Goal: Task Accomplishment & Management: Complete application form

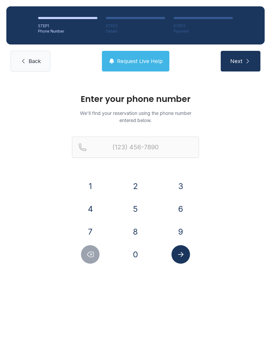
click at [140, 233] on button "8" at bounding box center [135, 231] width 19 height 19
click at [142, 183] on button "2" at bounding box center [135, 186] width 19 height 19
click at [138, 226] on button "8" at bounding box center [135, 231] width 19 height 19
click at [99, 229] on button "7" at bounding box center [90, 231] width 19 height 19
click at [133, 248] on button "0" at bounding box center [135, 254] width 19 height 19
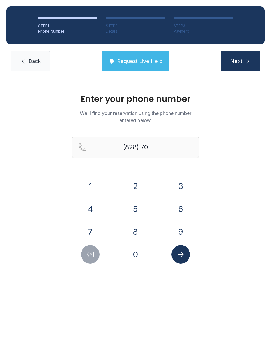
click at [97, 227] on button "7" at bounding box center [90, 231] width 19 height 19
click at [134, 226] on button "8" at bounding box center [135, 231] width 19 height 19
click at [181, 223] on button "9" at bounding box center [180, 231] width 19 height 19
click at [93, 227] on button "7" at bounding box center [90, 231] width 19 height 19
click at [93, 205] on button "4" at bounding box center [90, 208] width 19 height 19
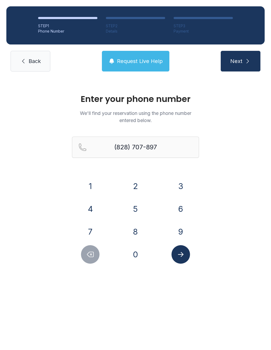
type input "[PHONE_NUMBER]"
click at [177, 254] on icon "Submit lookup form" at bounding box center [181, 254] width 8 height 8
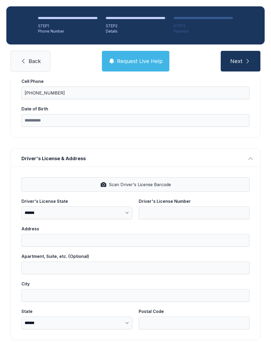
scroll to position [120, 0]
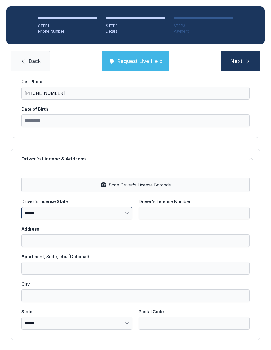
click at [81, 211] on select "**********" at bounding box center [76, 212] width 111 height 13
select select "**"
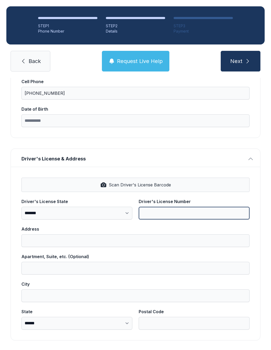
click at [167, 210] on input "Driver's License Number" at bounding box center [194, 212] width 111 height 13
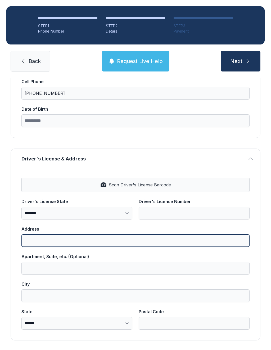
click at [180, 239] on label "Address" at bounding box center [135, 236] width 228 height 21
click at [180, 239] on input "Address" at bounding box center [135, 240] width 228 height 13
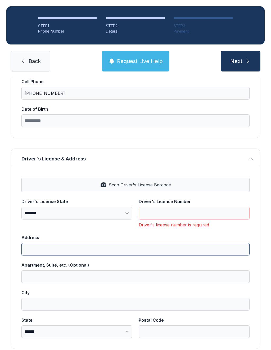
scroll to position [12, 0]
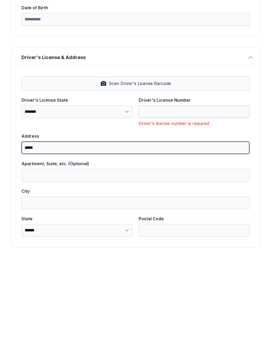
type input "****"
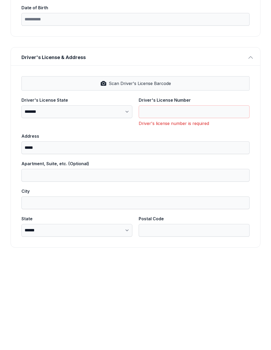
click at [186, 177] on button "Scan Driver's License Barcode" at bounding box center [135, 184] width 228 height 14
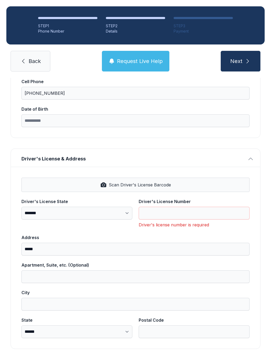
type input "**********"
type input "*********"
select select "**"
type input "*****"
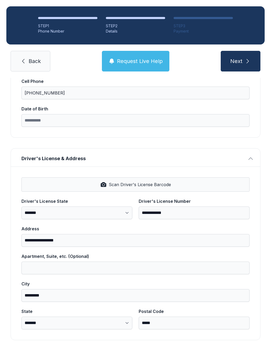
scroll to position [120, 0]
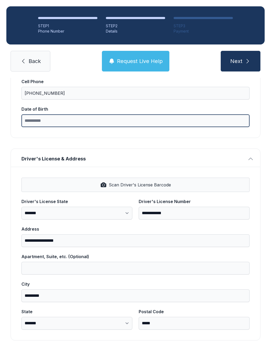
click at [231, 114] on input "Date of Birth" at bounding box center [135, 120] width 228 height 13
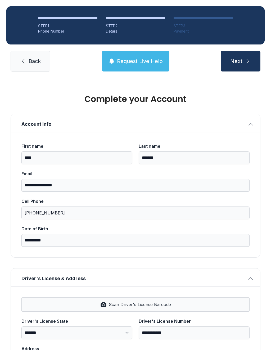
scroll to position [0, 0]
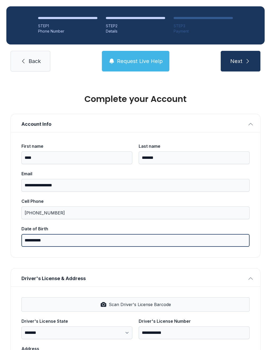
type input "**********"
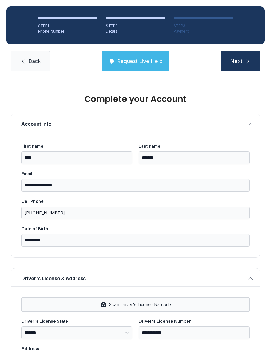
click at [248, 51] on button "Next" at bounding box center [241, 61] width 40 height 21
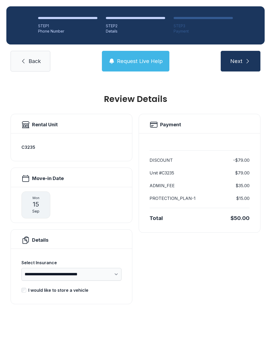
click at [110, 268] on select "**********" at bounding box center [71, 274] width 100 height 13
click at [33, 200] on span "15" at bounding box center [36, 204] width 7 height 8
click at [34, 200] on span "15" at bounding box center [36, 204] width 7 height 8
click at [40, 198] on div "[DATE]" at bounding box center [35, 204] width 29 height 27
click at [24, 174] on icon at bounding box center [25, 178] width 8 height 8
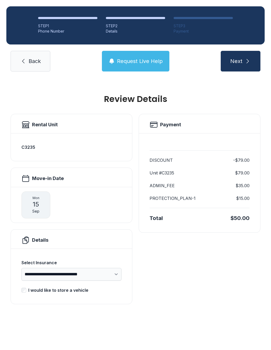
click at [237, 53] on button "Next" at bounding box center [241, 61] width 40 height 21
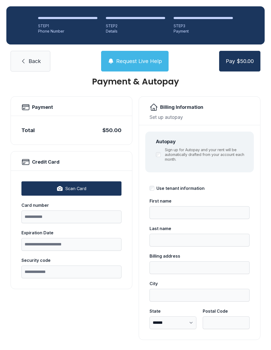
scroll to position [17, 0]
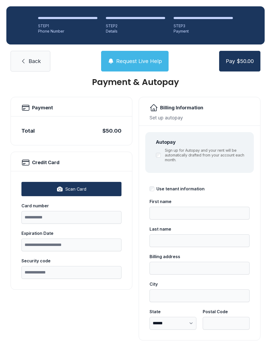
click at [87, 189] on button "Scan Card" at bounding box center [71, 189] width 100 height 14
type input "**********"
type input "*****"
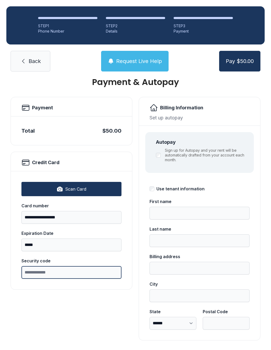
click at [72, 273] on input "Security code" at bounding box center [71, 272] width 100 height 13
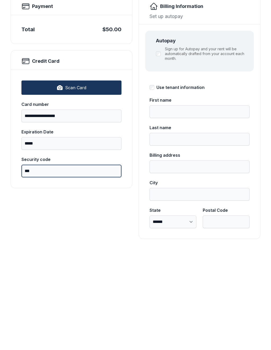
type input "***"
click at [104, 218] on div "**********" at bounding box center [72, 218] width 122 height 243
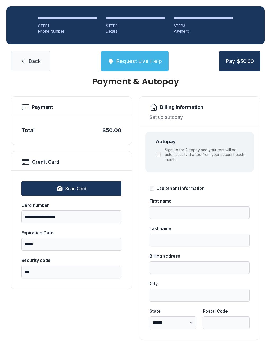
scroll to position [17, 0]
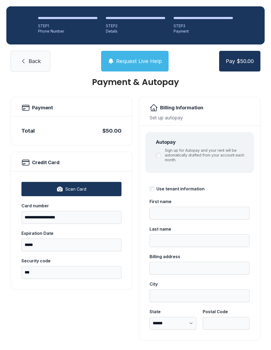
type input "****"
type input "*******"
type input "**********"
type input "*********"
select select "**"
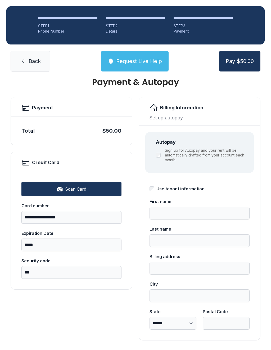
type input "*****"
click at [242, 57] on span "Pay $50.00" at bounding box center [240, 60] width 28 height 7
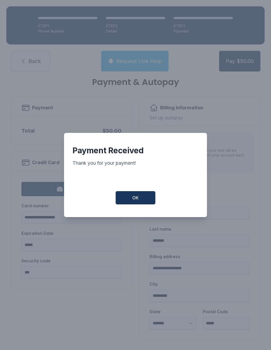
click at [142, 192] on button "OK" at bounding box center [136, 197] width 40 height 13
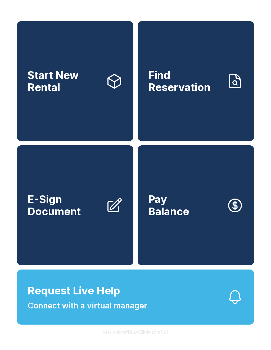
click at [208, 90] on span "Find Reservation" at bounding box center [185, 81] width 74 height 24
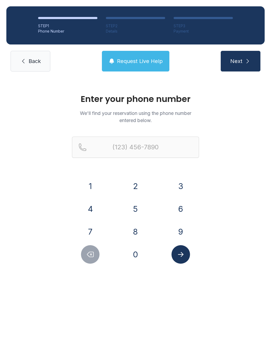
click at [133, 232] on button "8" at bounding box center [135, 231] width 19 height 19
click at [132, 182] on button "2" at bounding box center [135, 186] width 19 height 19
click at [136, 231] on button "8" at bounding box center [135, 231] width 19 height 19
click at [88, 226] on button "7" at bounding box center [90, 231] width 19 height 19
click at [137, 255] on button "0" at bounding box center [135, 254] width 19 height 19
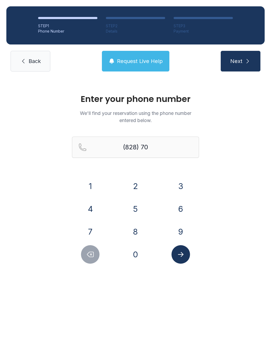
click at [84, 231] on button "7" at bounding box center [90, 231] width 19 height 19
click at [134, 231] on button "8" at bounding box center [135, 231] width 19 height 19
click at [177, 233] on button "9" at bounding box center [180, 231] width 19 height 19
click at [93, 228] on button "7" at bounding box center [90, 231] width 19 height 19
click at [91, 205] on button "4" at bounding box center [90, 208] width 19 height 19
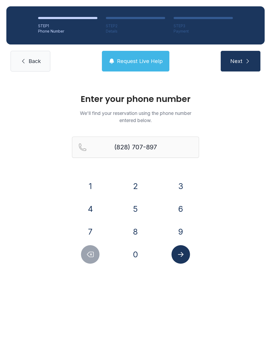
type input "[PHONE_NUMBER]"
click at [183, 254] on icon "Submit lookup form" at bounding box center [181, 254] width 8 height 8
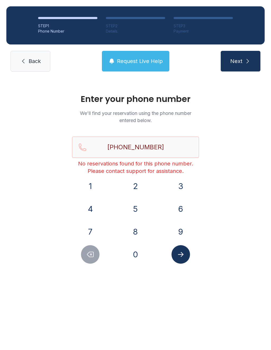
click at [138, 60] on span "Request Live Help" at bounding box center [140, 60] width 46 height 7
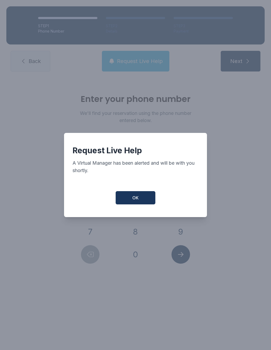
click at [142, 203] on button "OK" at bounding box center [136, 197] width 40 height 13
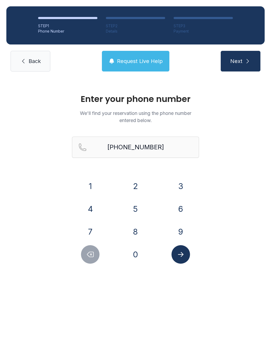
click at [181, 254] on icon "Submit lookup form" at bounding box center [181, 254] width 6 height 5
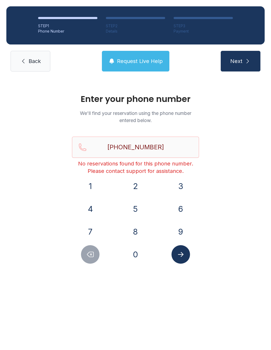
click at [157, 62] on span "Request Live Help" at bounding box center [140, 60] width 46 height 7
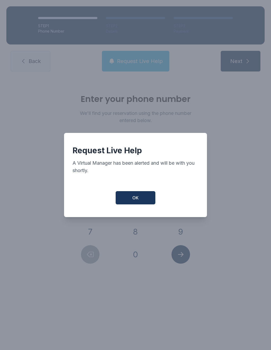
click at [139, 202] on button "OK" at bounding box center [136, 197] width 40 height 13
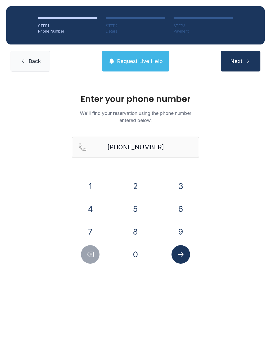
click at [38, 61] on span "Back" at bounding box center [35, 60] width 12 height 7
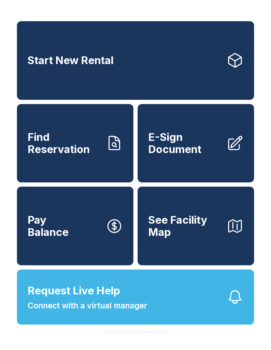
click at [191, 148] on span "E-Sign Document" at bounding box center [185, 143] width 74 height 24
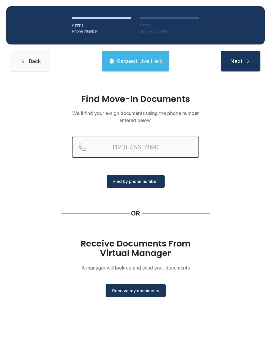
click at [140, 148] on input "Reservation phone number" at bounding box center [135, 146] width 127 height 21
type input "[PHONE_NUMBER]"
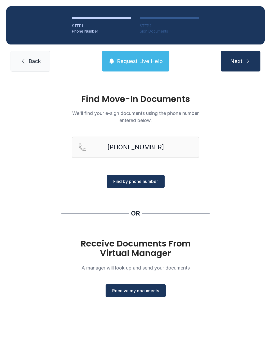
click at [154, 183] on span "Find by phone number" at bounding box center [135, 181] width 45 height 6
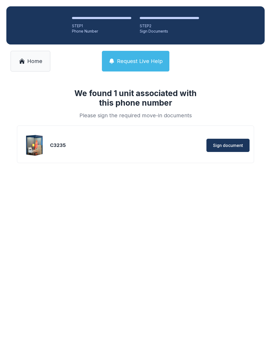
click at [229, 142] on span "Sign document" at bounding box center [228, 145] width 30 height 6
click at [236, 149] on button "Sign document" at bounding box center [227, 145] width 43 height 13
click at [33, 59] on span "Home" at bounding box center [34, 60] width 15 height 7
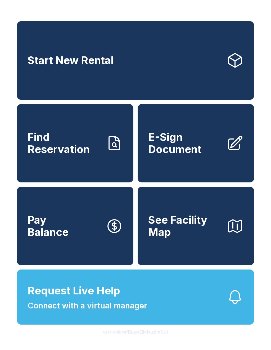
click at [241, 159] on link "E-Sign Document" at bounding box center [195, 143] width 116 height 79
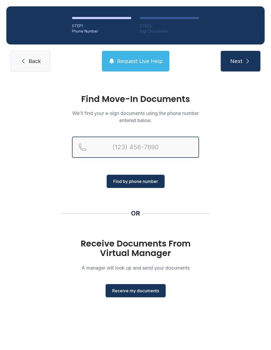
click at [141, 142] on input "Reservation phone number" at bounding box center [135, 146] width 127 height 21
type input "[PHONE_NUMBER]"
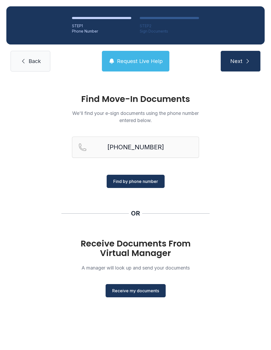
click at [151, 183] on span "Find by phone number" at bounding box center [135, 181] width 45 height 6
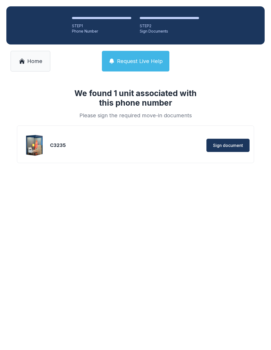
click at [228, 144] on span "Sign document" at bounding box center [228, 145] width 30 height 6
click at [38, 147] on img at bounding box center [34, 144] width 25 height 25
click at [32, 64] on span "Home" at bounding box center [34, 60] width 15 height 7
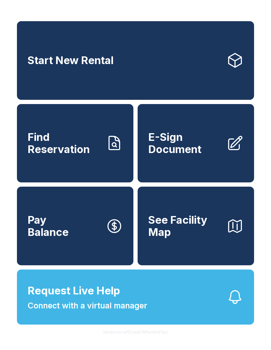
click at [105, 166] on link "Find Reservation" at bounding box center [75, 143] width 116 height 79
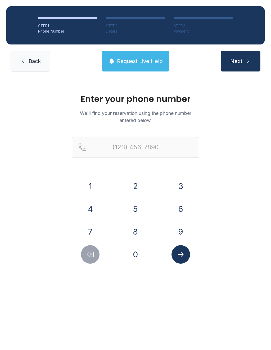
click at [138, 232] on button "8" at bounding box center [135, 231] width 19 height 19
click at [140, 178] on button "2" at bounding box center [135, 186] width 19 height 19
click at [135, 224] on button "8" at bounding box center [135, 231] width 19 height 19
click at [95, 230] on button "7" at bounding box center [90, 231] width 19 height 19
click at [130, 248] on button "0" at bounding box center [135, 254] width 19 height 19
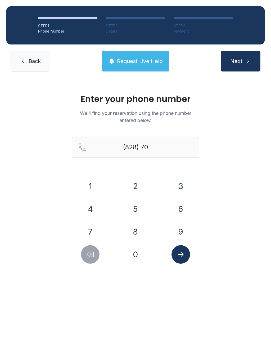
click at [92, 226] on button "7" at bounding box center [90, 231] width 19 height 19
click at [132, 231] on button "8" at bounding box center [135, 231] width 19 height 19
click at [181, 225] on button "9" at bounding box center [180, 231] width 19 height 19
click at [95, 235] on button "7" at bounding box center [90, 231] width 19 height 19
click at [94, 206] on button "4" at bounding box center [90, 208] width 19 height 19
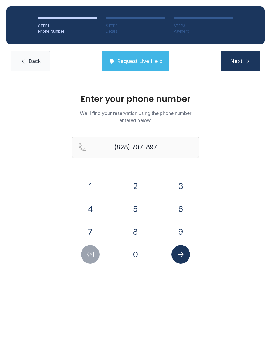
type input "[PHONE_NUMBER]"
click at [187, 260] on button "Submit lookup form" at bounding box center [180, 254] width 19 height 19
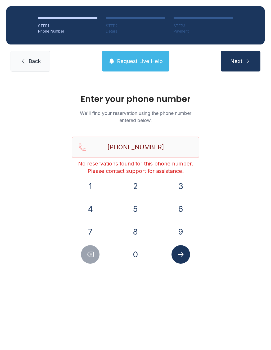
click at [37, 62] on span "Back" at bounding box center [35, 60] width 12 height 7
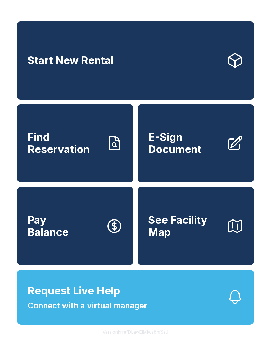
click at [206, 309] on button "Request Live Help Connect with a virtual manager" at bounding box center [135, 296] width 237 height 55
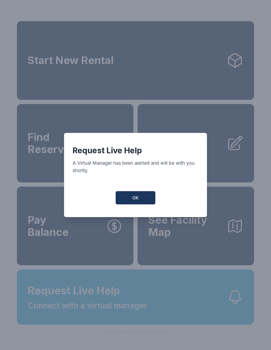
click at [144, 200] on button "OK" at bounding box center [136, 197] width 40 height 13
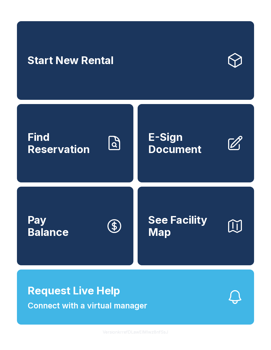
click at [185, 238] on span "See Facility Map" at bounding box center [185, 226] width 74 height 24
click at [232, 234] on icon "button" at bounding box center [234, 225] width 17 height 17
click at [164, 248] on button "See Facility Map" at bounding box center [195, 225] width 116 height 79
click at [162, 154] on span "E-Sign Document" at bounding box center [185, 143] width 74 height 24
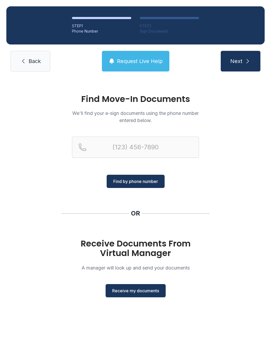
click at [30, 60] on span "Back" at bounding box center [35, 60] width 12 height 7
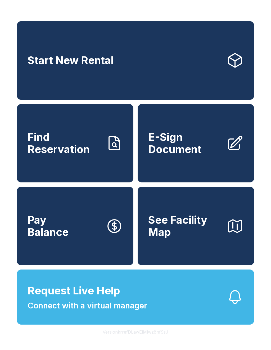
click at [109, 161] on link "Find Reservation" at bounding box center [75, 143] width 116 height 79
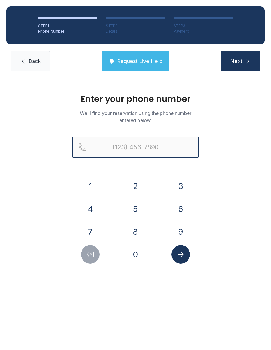
click at [146, 144] on input "Reservation phone number" at bounding box center [135, 146] width 127 height 21
type input "[PHONE_NUMBER]"
click at [240, 61] on button "Next" at bounding box center [241, 61] width 40 height 21
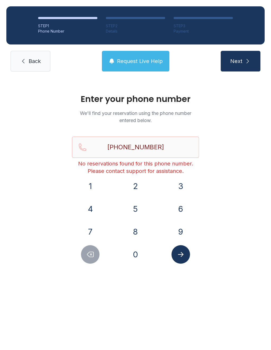
click at [22, 50] on div "STEP 1 Phone Number STEP 2 Details STEP 3 Payment Back Request Live Help Next" at bounding box center [135, 39] width 271 height 78
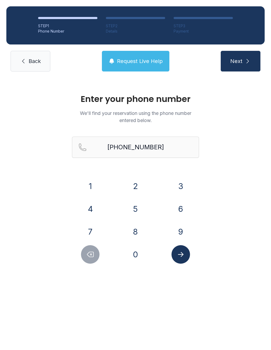
click at [26, 60] on icon at bounding box center [23, 61] width 6 height 6
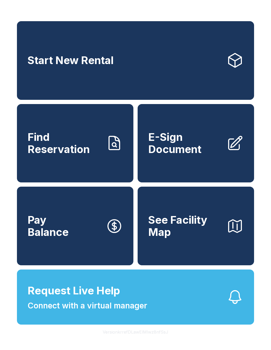
click at [146, 172] on link "E-Sign Document" at bounding box center [195, 143] width 116 height 79
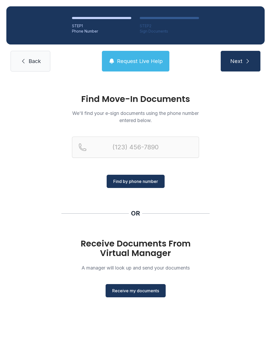
click at [130, 290] on span "Receive my documents" at bounding box center [135, 290] width 47 height 6
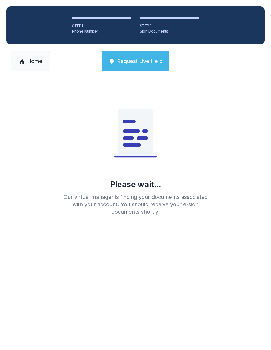
click at [36, 61] on span "Home" at bounding box center [34, 60] width 15 height 7
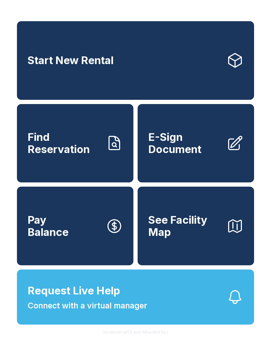
click at [193, 217] on button "See Facility Map" at bounding box center [195, 225] width 116 height 79
click at [200, 167] on link "E-Sign Document" at bounding box center [195, 143] width 116 height 79
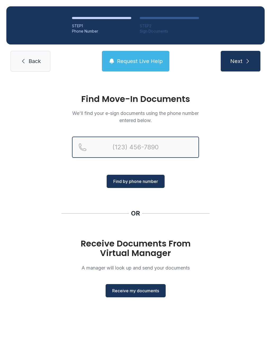
click at [170, 148] on input "Reservation phone number" at bounding box center [135, 146] width 127 height 21
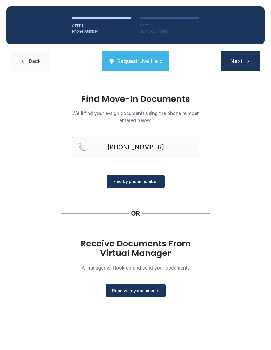
click at [156, 179] on span "Find by phone number" at bounding box center [135, 181] width 45 height 6
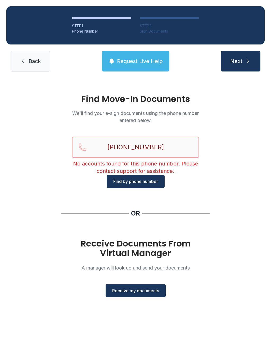
click at [176, 147] on input "[PHONE_NUMBER]" at bounding box center [135, 146] width 127 height 21
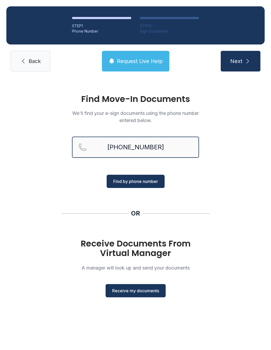
type input "[PHONE_NUMBER]"
click at [156, 183] on span "Find by phone number" at bounding box center [135, 181] width 45 height 6
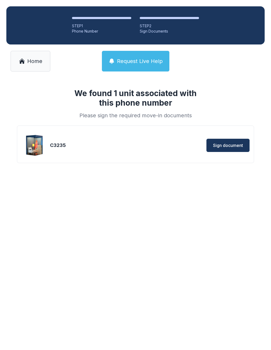
click at [161, 141] on div "Sign document" at bounding box center [203, 145] width 93 height 13
click at [227, 136] on div "C3235 Sign document" at bounding box center [135, 145] width 228 height 26
click at [228, 141] on button "Sign document" at bounding box center [227, 145] width 43 height 13
click at [222, 141] on button "Sign document" at bounding box center [227, 145] width 43 height 13
click at [35, 60] on span "Home" at bounding box center [34, 60] width 15 height 7
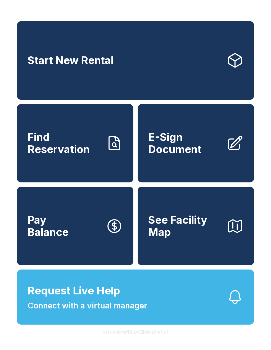
click at [155, 238] on span "See Facility Map" at bounding box center [185, 226] width 74 height 24
click at [180, 155] on span "E-Sign Document" at bounding box center [185, 143] width 74 height 24
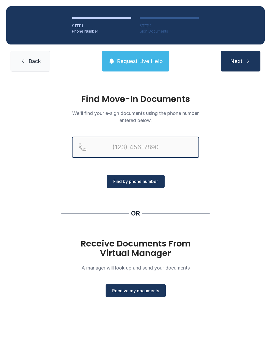
click at [108, 144] on input "Reservation phone number" at bounding box center [135, 146] width 127 height 21
type input "[PHONE_NUMBER]"
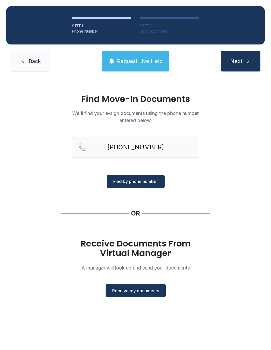
click at [140, 182] on span "Find by phone number" at bounding box center [135, 181] width 45 height 6
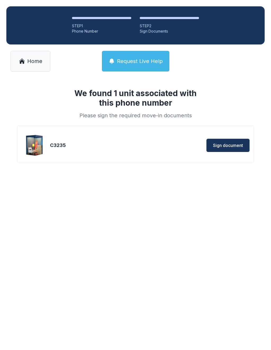
click at [219, 148] on span "Sign document" at bounding box center [228, 145] width 30 height 6
click at [32, 58] on span "Home" at bounding box center [34, 60] width 15 height 7
